Goal: Navigation & Orientation: Find specific page/section

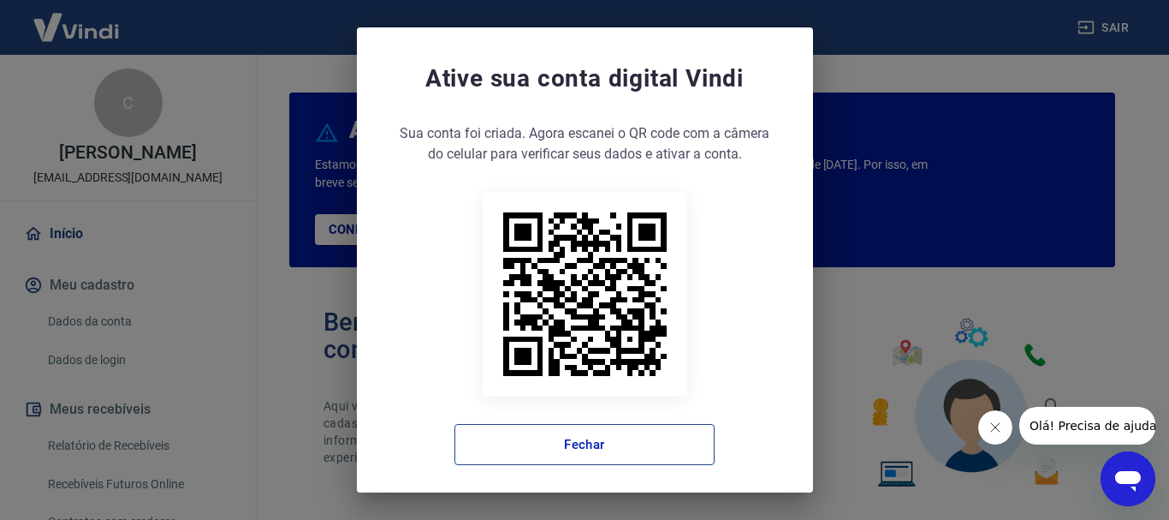
click at [609, 442] on button "Fechar" at bounding box center [584, 444] width 260 height 41
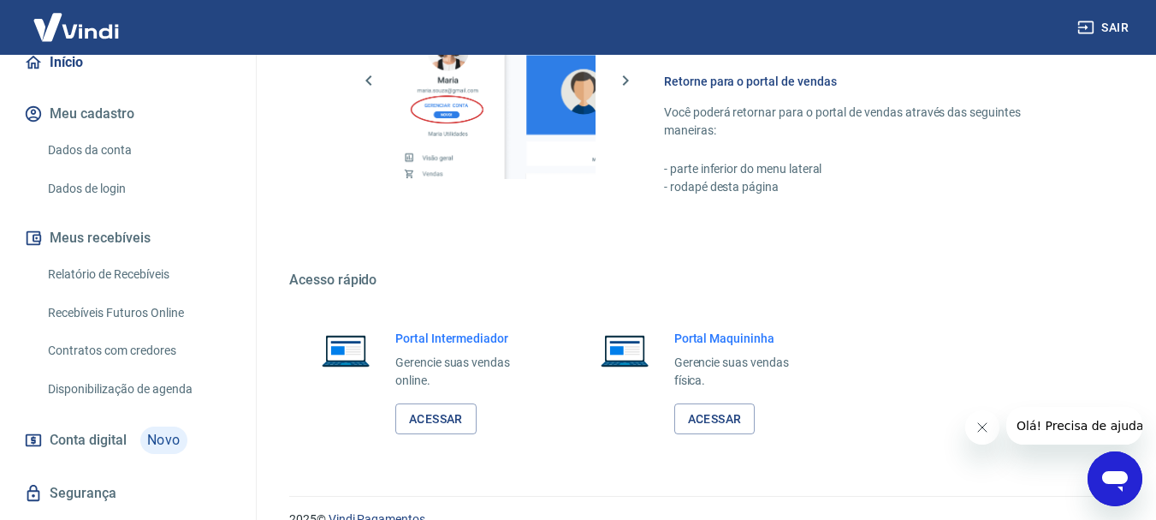
scroll to position [1062, 0]
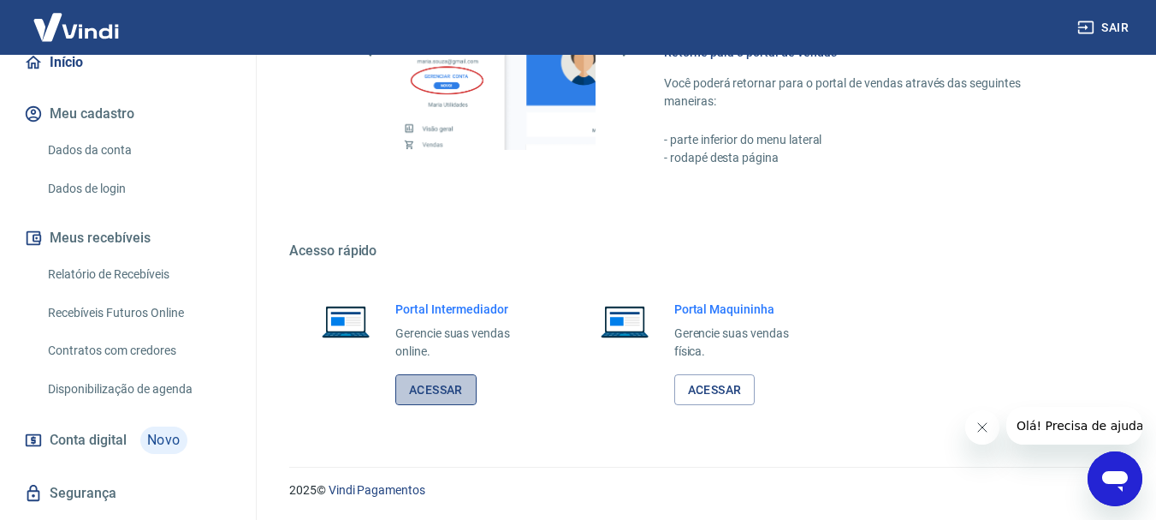
click at [466, 389] on link "Acessar" at bounding box center [435, 390] width 81 height 32
